Goal: Task Accomplishment & Management: Use online tool/utility

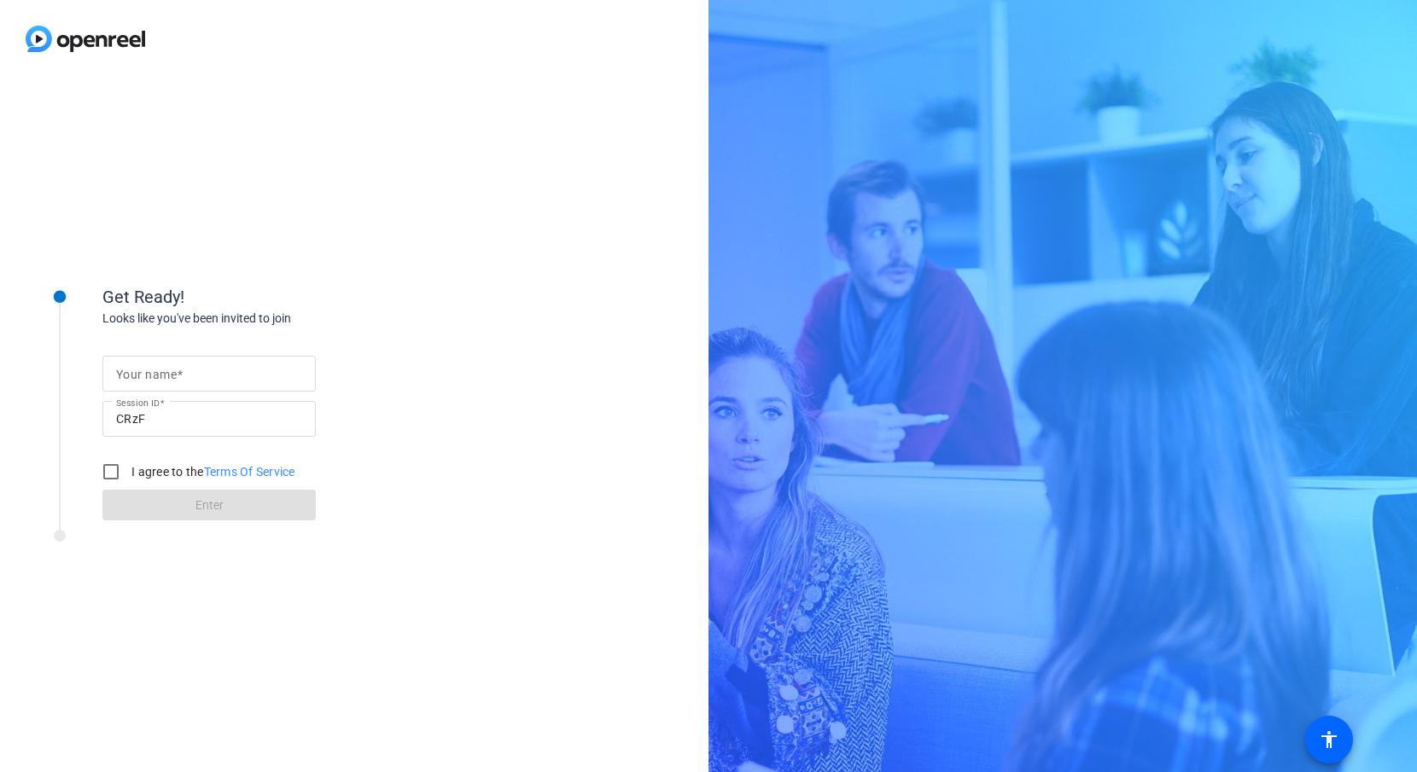
click at [128, 373] on mat-label "Your name" at bounding box center [146, 375] width 61 height 14
click at [128, 373] on input "Your name" at bounding box center [209, 374] width 186 height 20
type input "[PERSON_NAME]"
click at [108, 475] on input "I agree to the Terms Of Service" at bounding box center [111, 472] width 34 height 34
checkbox input "true"
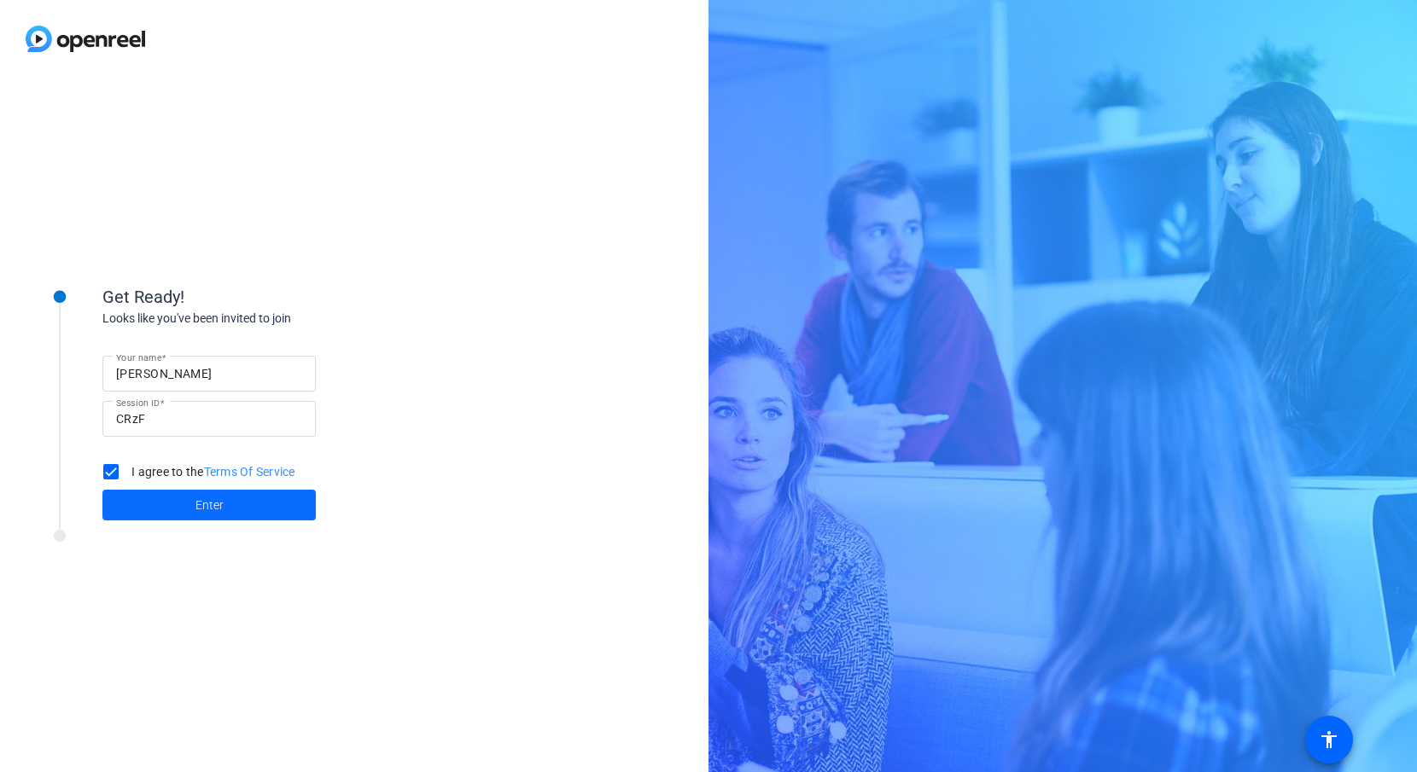
click at [172, 498] on span at bounding box center [208, 505] width 213 height 41
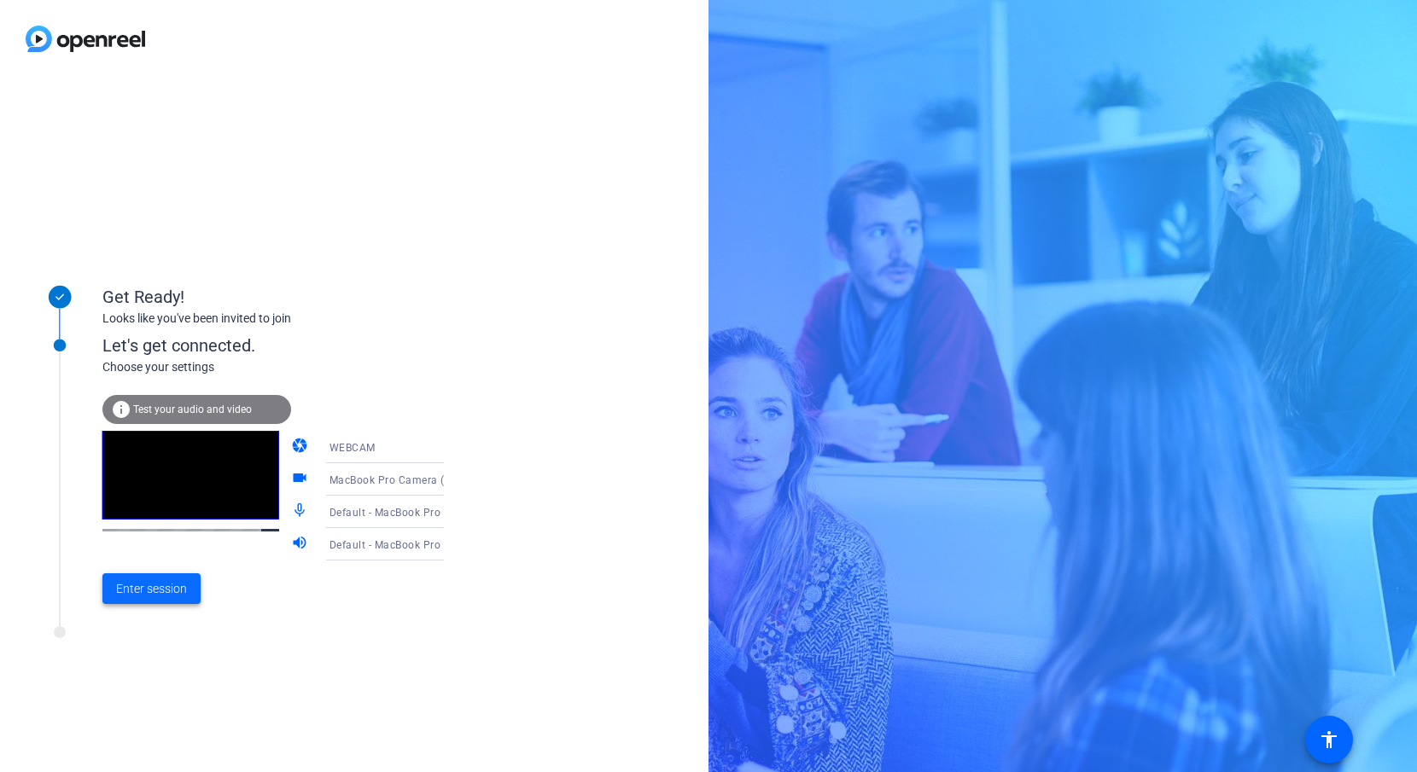
click at [144, 590] on span "Enter session" at bounding box center [151, 589] width 71 height 18
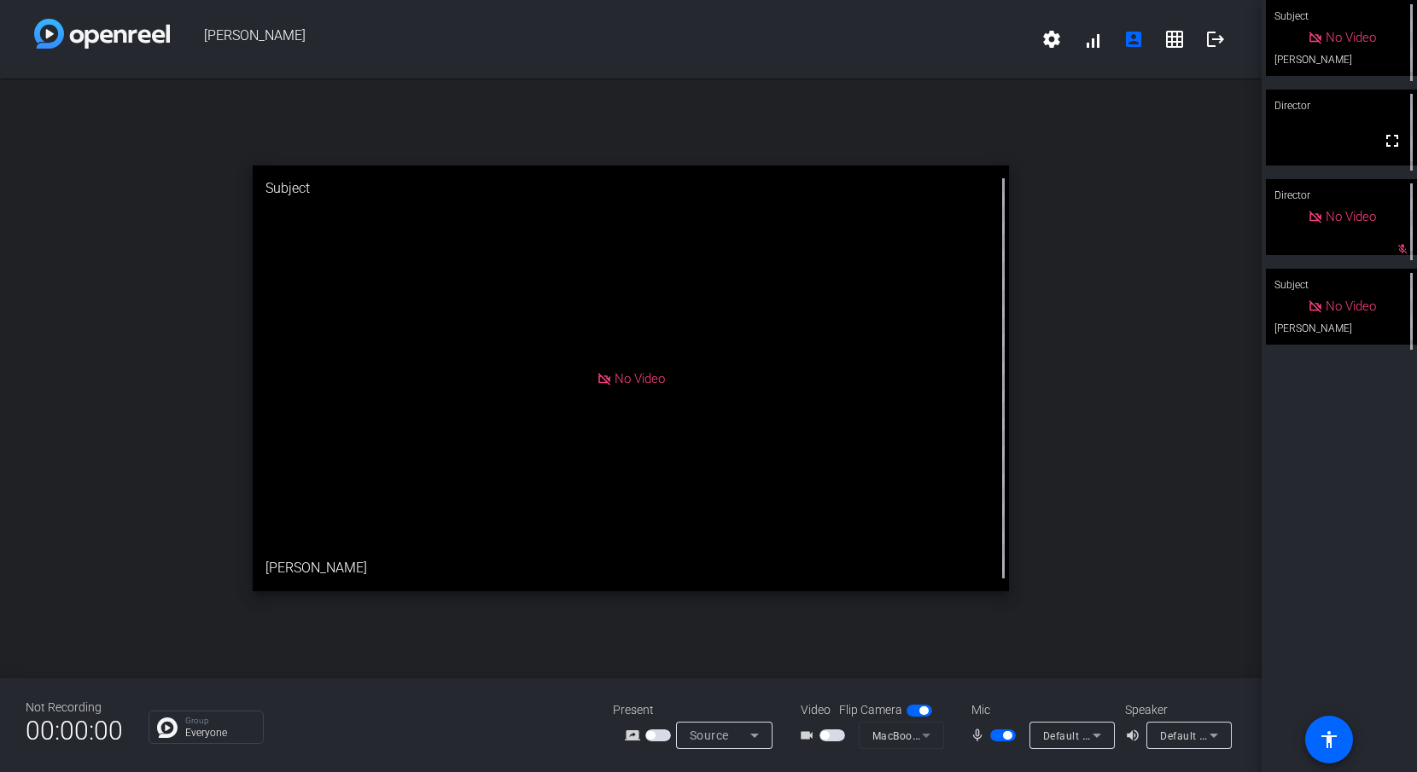
click at [828, 736] on span "button" at bounding box center [824, 735] width 9 height 9
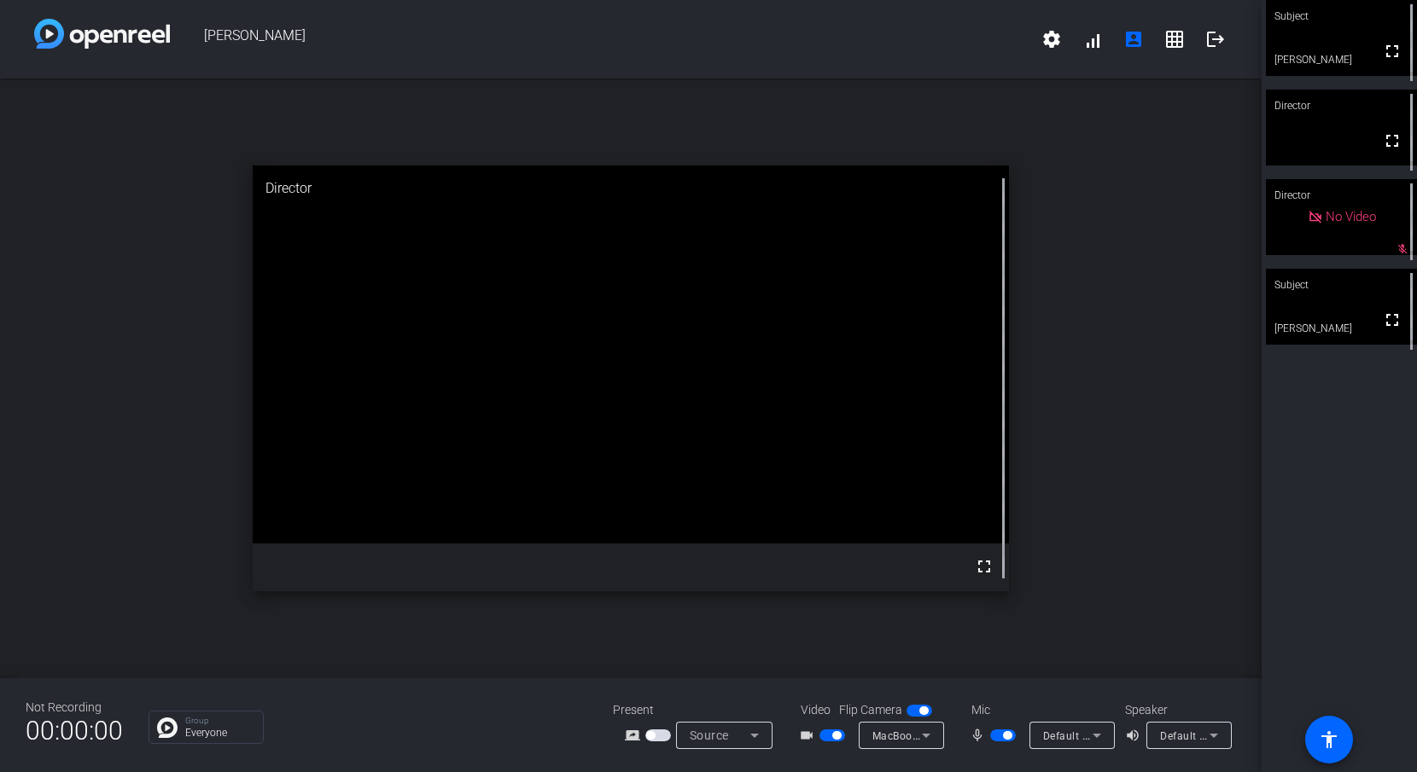
click at [1368, 323] on video at bounding box center [1341, 307] width 151 height 76
click at [837, 736] on span "button" at bounding box center [836, 735] width 9 height 9
click at [1004, 736] on span "button" at bounding box center [1007, 735] width 9 height 9
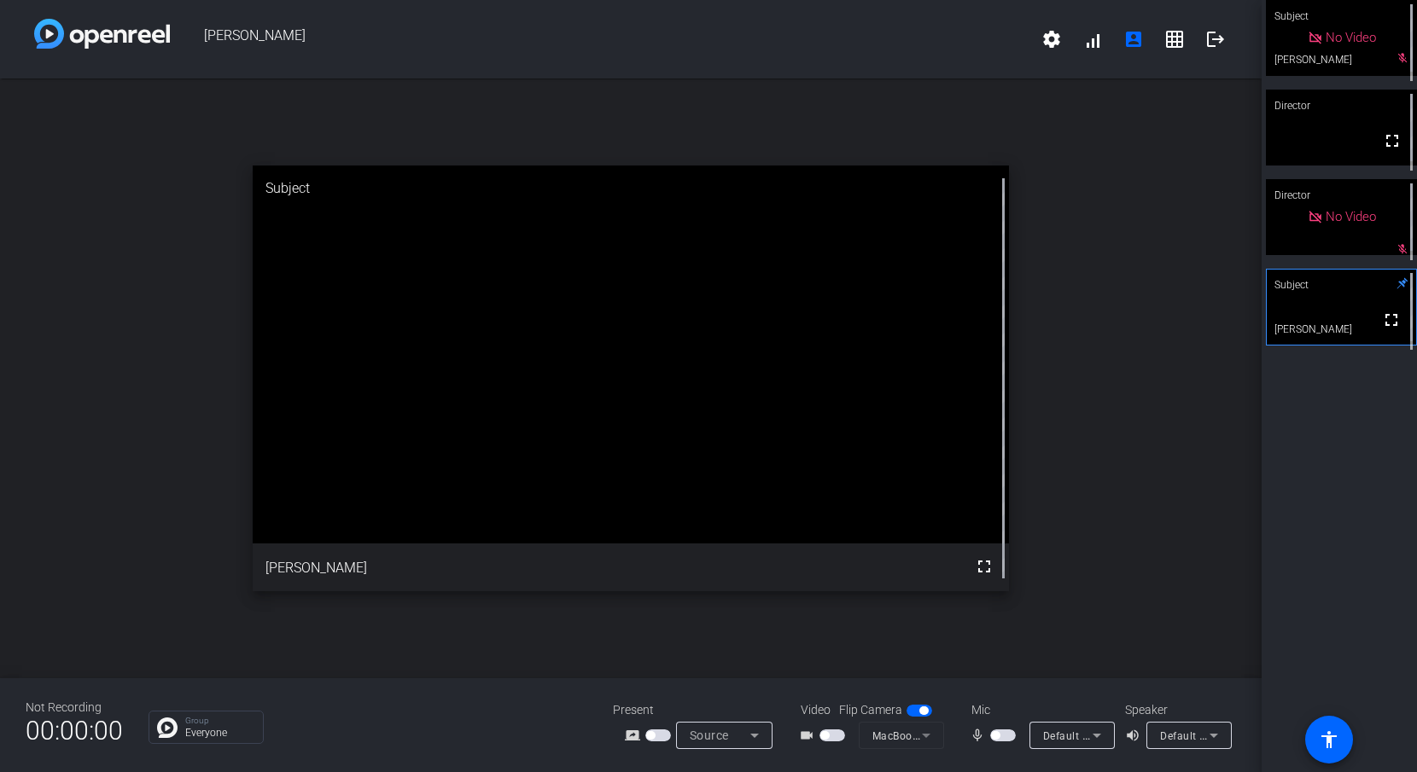
click at [1354, 137] on video at bounding box center [1341, 128] width 151 height 76
click at [1333, 298] on div "Subject" at bounding box center [1341, 285] width 151 height 32
click at [1001, 734] on span "button" at bounding box center [1003, 736] width 26 height 12
click at [1000, 728] on mat-slide-toggle at bounding box center [1004, 735] width 29 height 18
click at [1006, 736] on span "button" at bounding box center [1007, 735] width 9 height 9
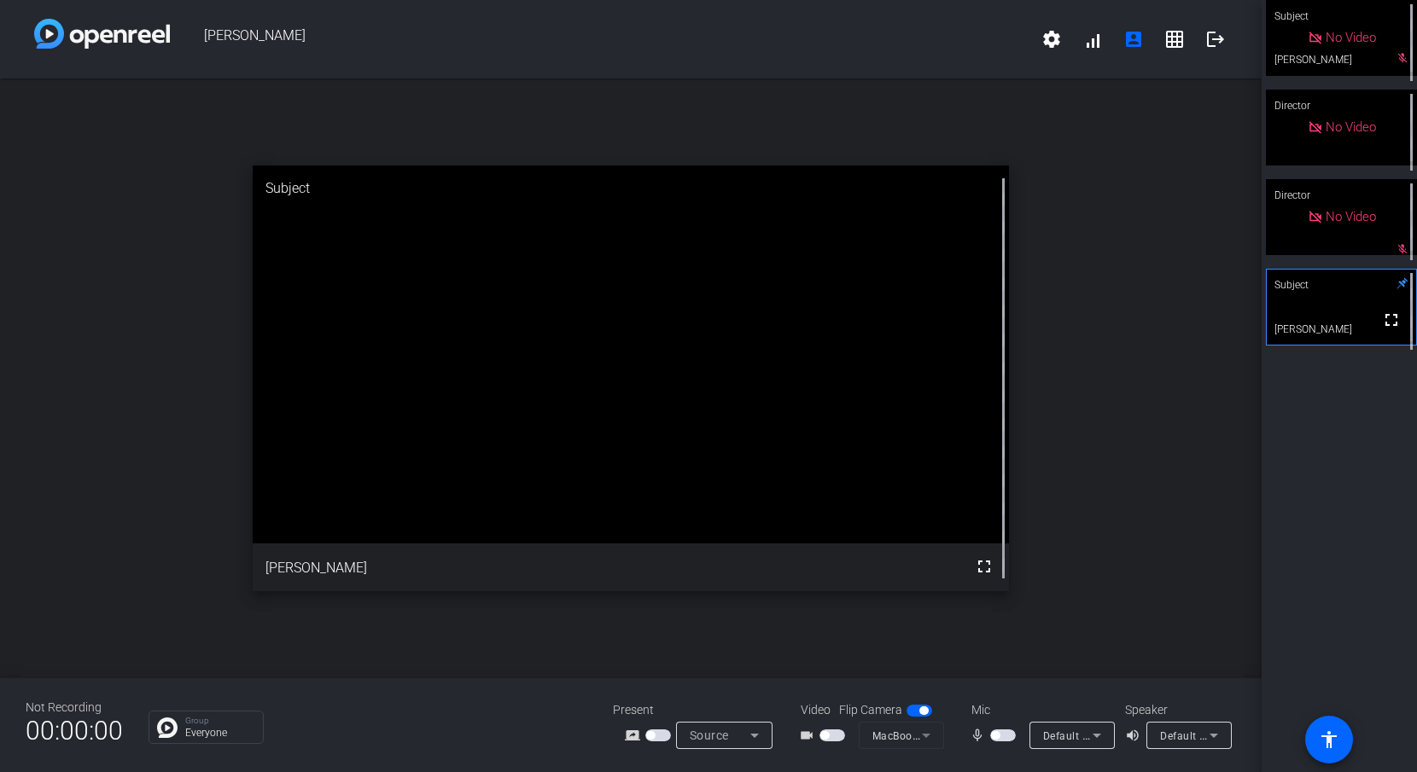
click at [994, 734] on span "button" at bounding box center [995, 735] width 9 height 9
click at [1003, 736] on span "button" at bounding box center [1007, 735] width 9 height 9
click at [1000, 735] on span "button" at bounding box center [1003, 736] width 26 height 12
click at [1000, 733] on span "button" at bounding box center [1003, 736] width 26 height 12
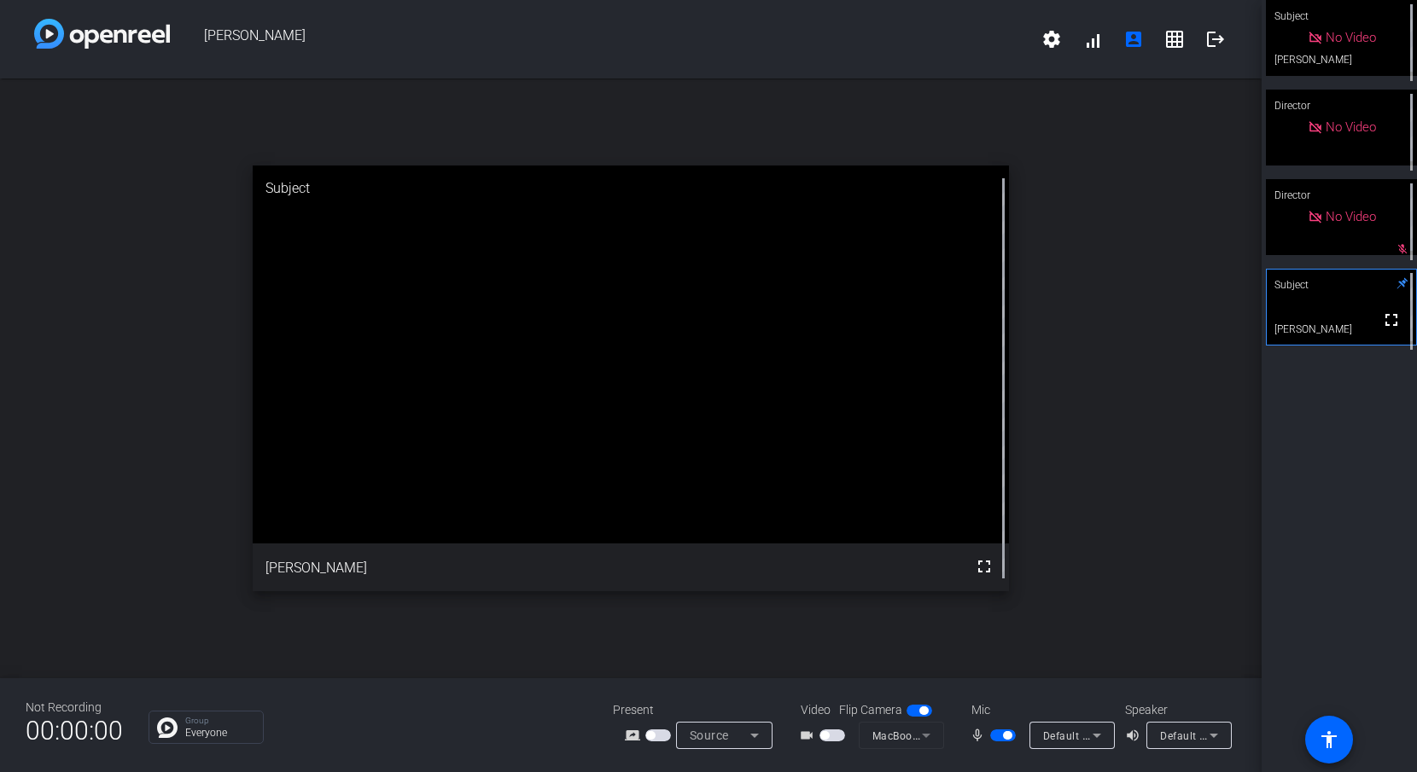
click at [1000, 733] on span "button" at bounding box center [1003, 736] width 26 height 12
click at [998, 736] on span "button" at bounding box center [995, 735] width 9 height 9
click at [1007, 736] on span "button" at bounding box center [1007, 735] width 9 height 9
click at [996, 735] on span "button" at bounding box center [995, 735] width 9 height 9
click at [1007, 735] on span "button" at bounding box center [1007, 735] width 9 height 9
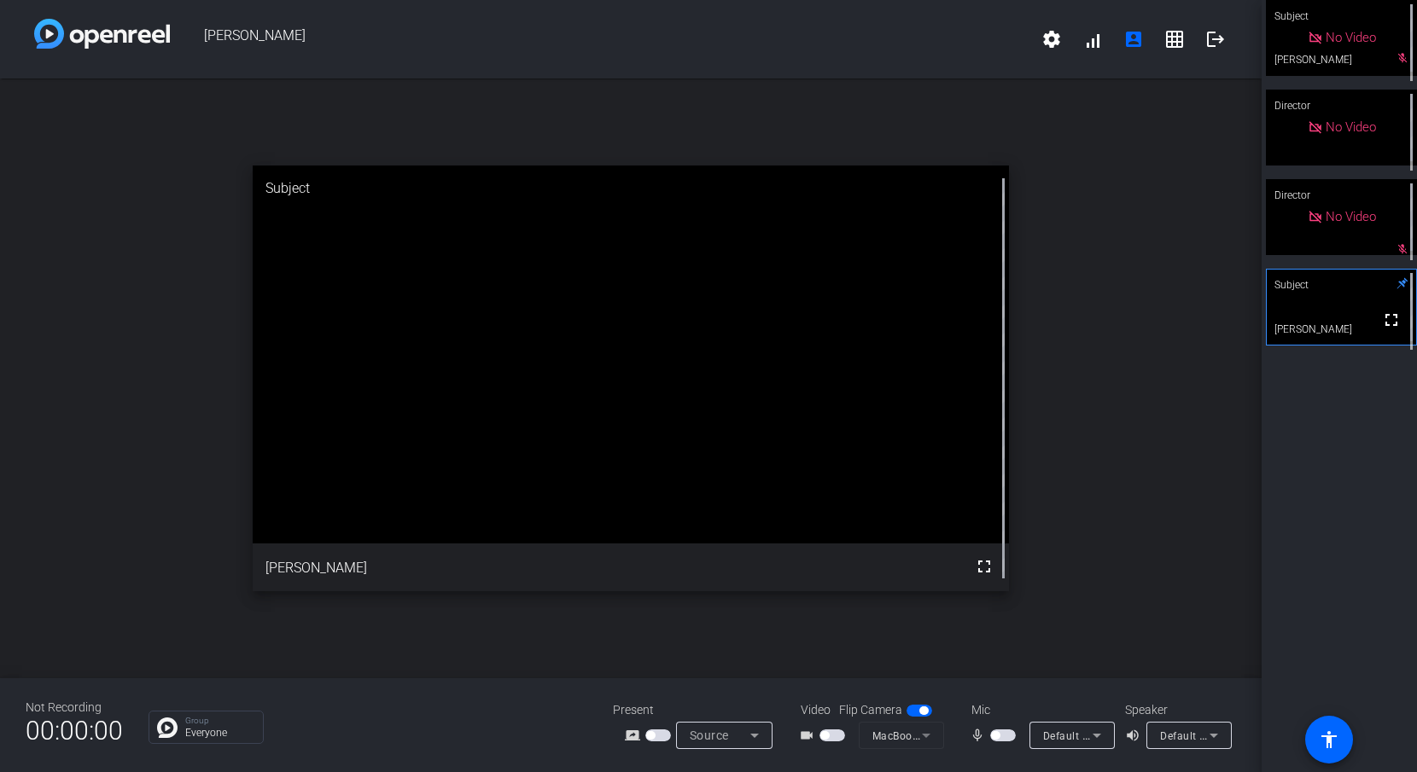
click at [998, 735] on span "button" at bounding box center [995, 735] width 9 height 9
click at [1007, 736] on span "button" at bounding box center [1007, 735] width 9 height 9
click at [999, 736] on span "button" at bounding box center [1003, 736] width 26 height 12
